Goal: Task Accomplishment & Management: Use online tool/utility

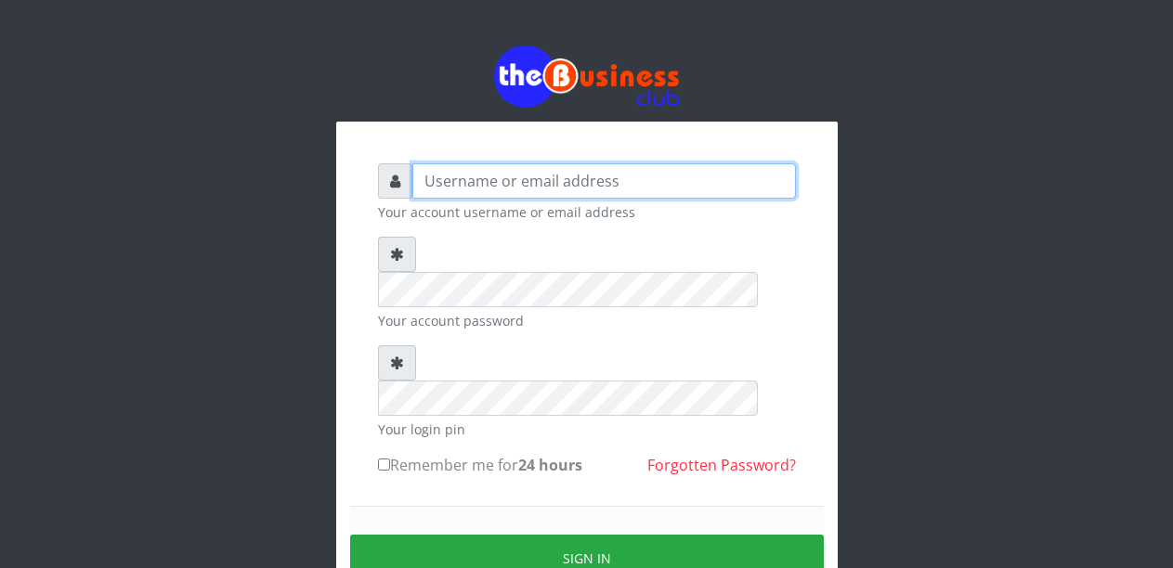
click at [534, 188] on input "text" at bounding box center [604, 180] width 384 height 35
type input "Malamsidi3030"
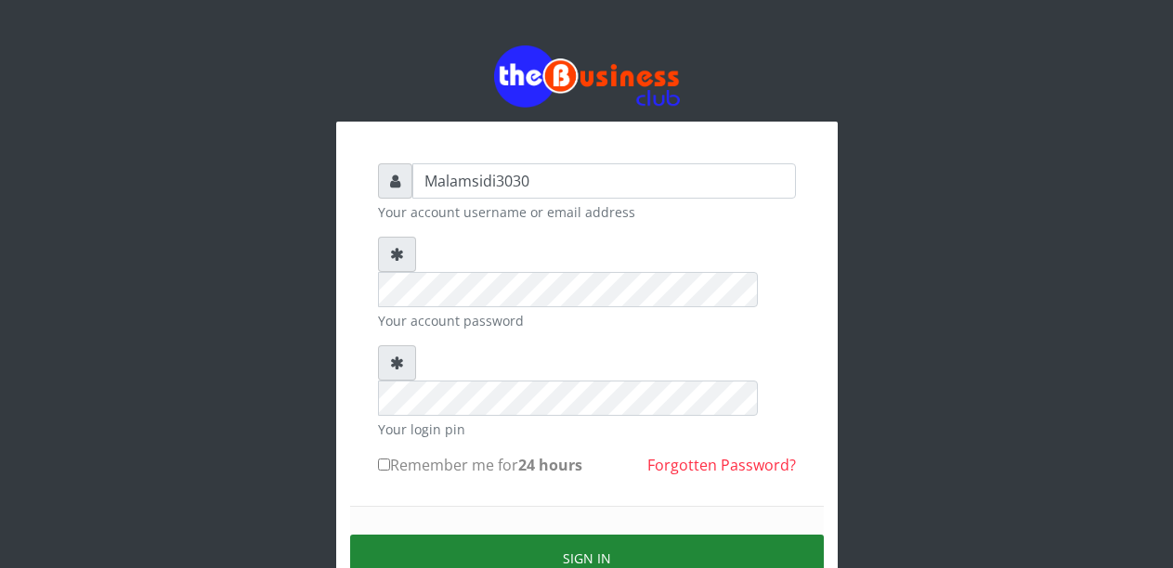
click at [545, 535] on button "Sign in" at bounding box center [587, 558] width 474 height 47
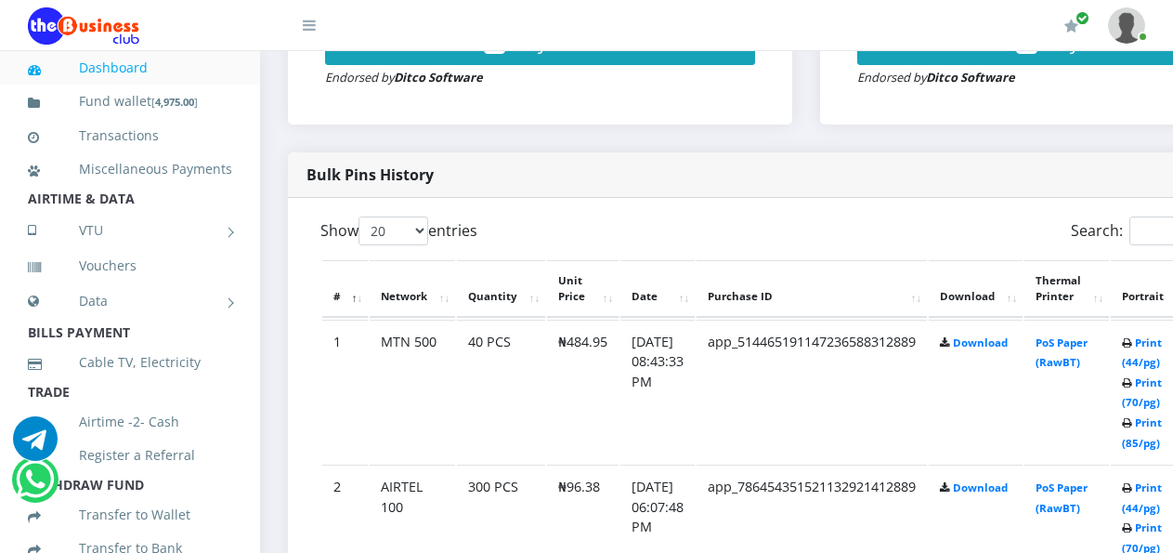
scroll to position [987, 0]
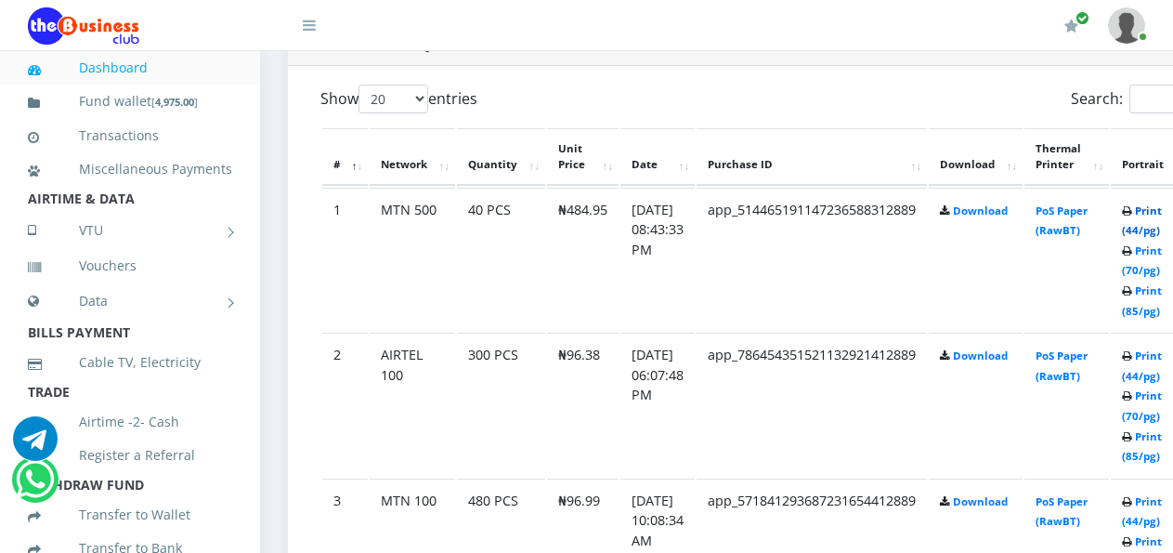
click at [1156, 215] on link "Print (44/pg)" at bounding box center [1142, 220] width 40 height 34
